Goal: Task Accomplishment & Management: Use online tool/utility

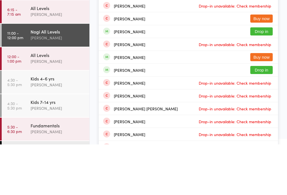
type input "[PERSON_NAME]"
click at [258, 46] on button "Drop in" at bounding box center [261, 43] width 22 height 8
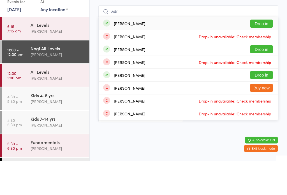
type input "adr"
click at [164, 51] on div "[PERSON_NAME] Drop in" at bounding box center [188, 57] width 179 height 13
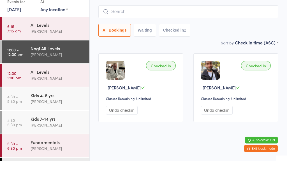
click at [169, 39] on input "search" at bounding box center [188, 45] width 180 height 13
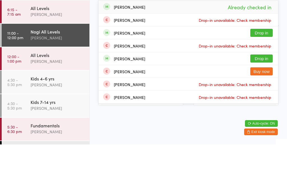
type input "Adr"
click at [150, 51] on div "[PERSON_NAME] Already checked in" at bounding box center [188, 57] width 179 height 13
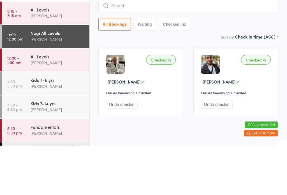
scroll to position [1, 0]
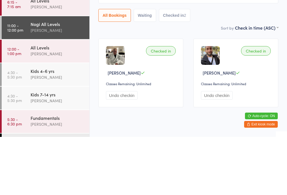
click at [65, 109] on div "[PERSON_NAME]" at bounding box center [58, 112] width 54 height 6
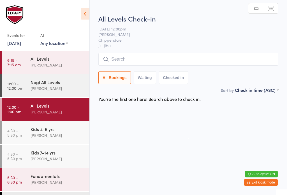
click at [150, 61] on input "search" at bounding box center [188, 59] width 180 height 13
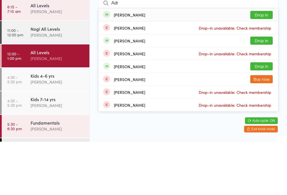
type input "Adr"
click at [239, 62] on div "[PERSON_NAME] Drop in" at bounding box center [188, 68] width 179 height 13
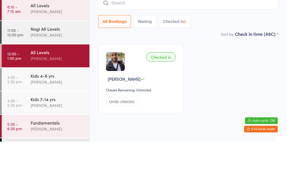
click at [58, 85] on div "[PERSON_NAME]" at bounding box center [58, 88] width 54 height 6
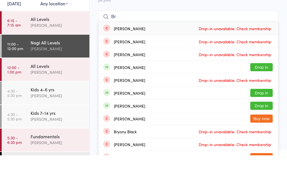
type input "B"
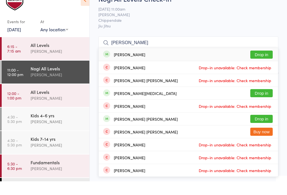
type input "[PERSON_NAME]"
click at [266, 64] on button "Drop in" at bounding box center [261, 68] width 22 height 8
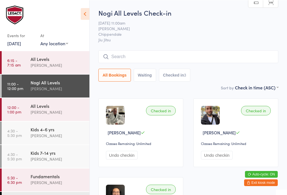
click at [172, 54] on input "search" at bounding box center [188, 56] width 180 height 13
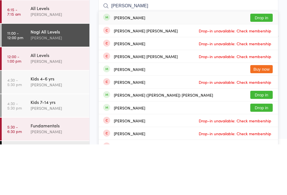
type input "[PERSON_NAME]"
click at [260, 64] on button "Drop in" at bounding box center [261, 68] width 22 height 8
